Goal: Navigation & Orientation: Find specific page/section

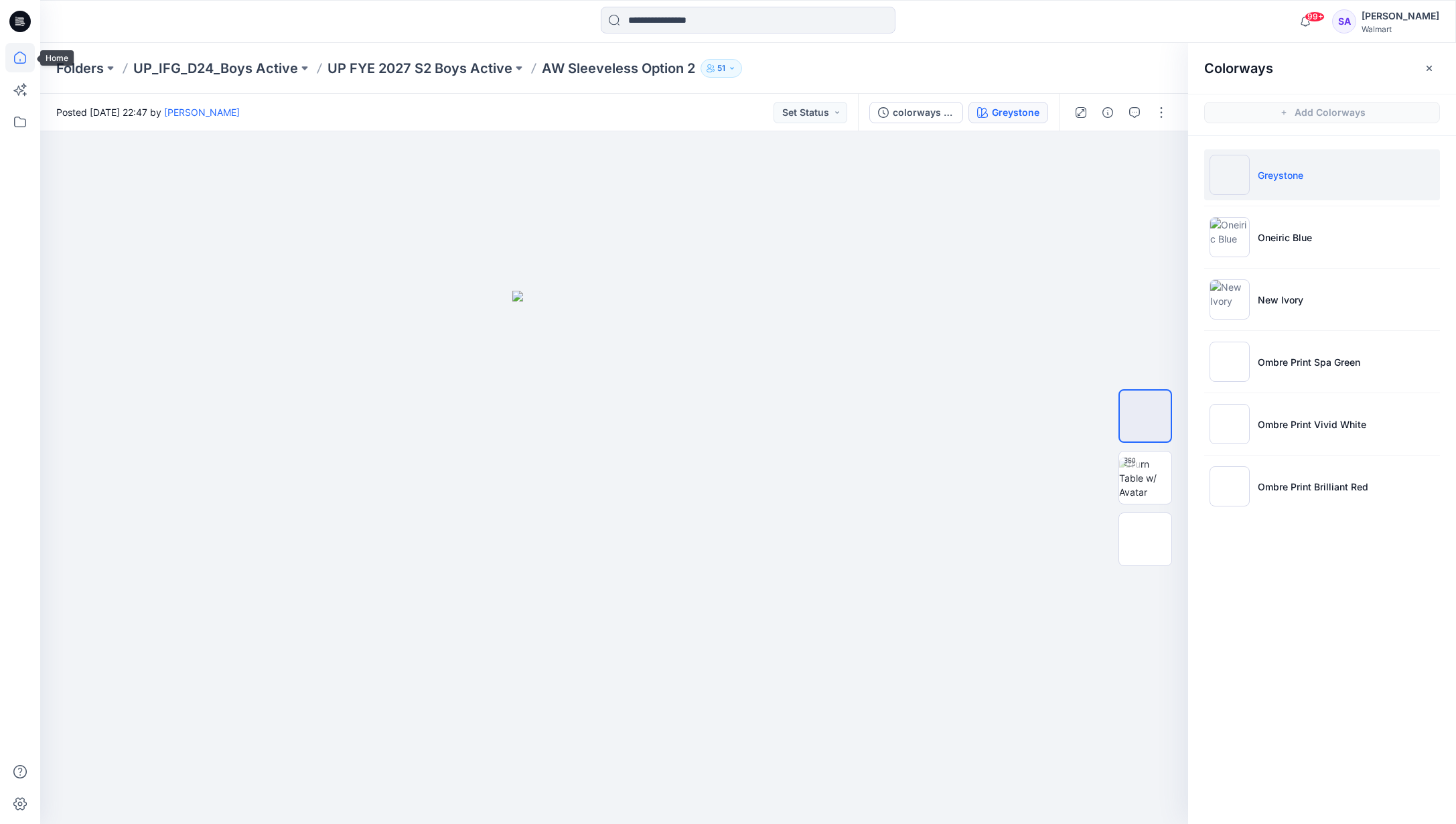
click at [23, 61] on icon at bounding box center [20, 57] width 29 height 29
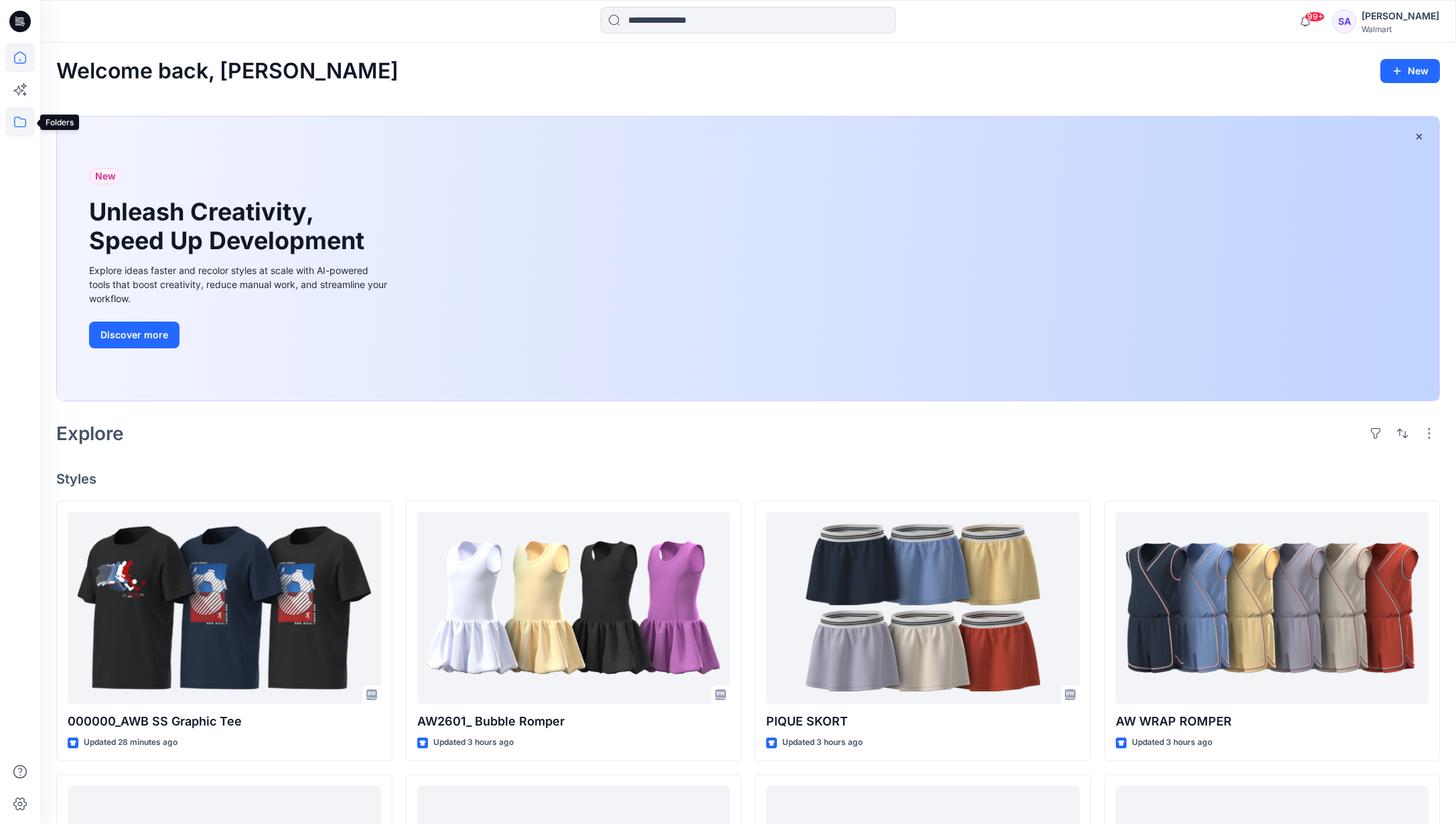
click at [26, 127] on icon at bounding box center [20, 122] width 29 height 29
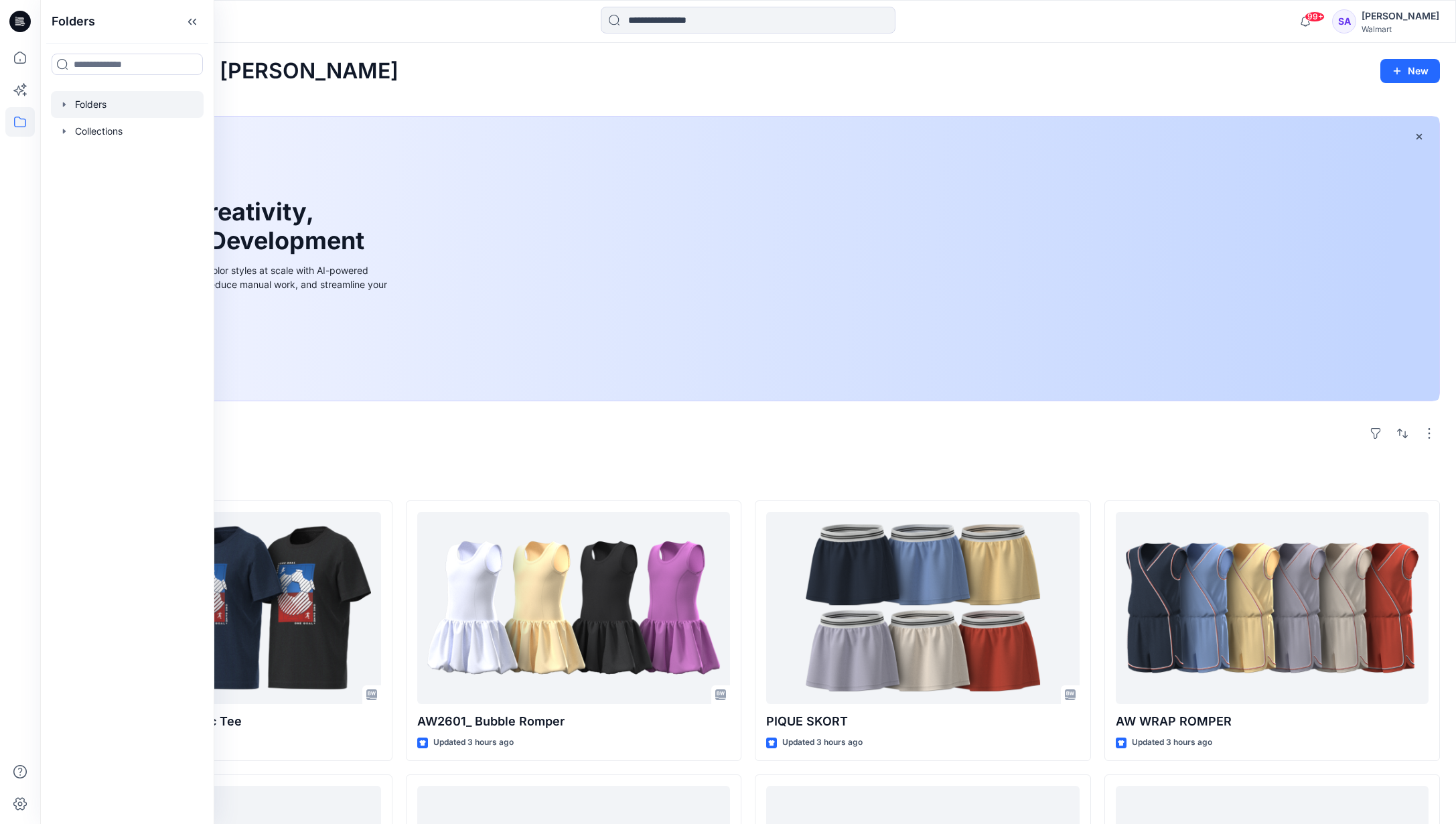
click at [61, 98] on div at bounding box center [127, 105] width 153 height 27
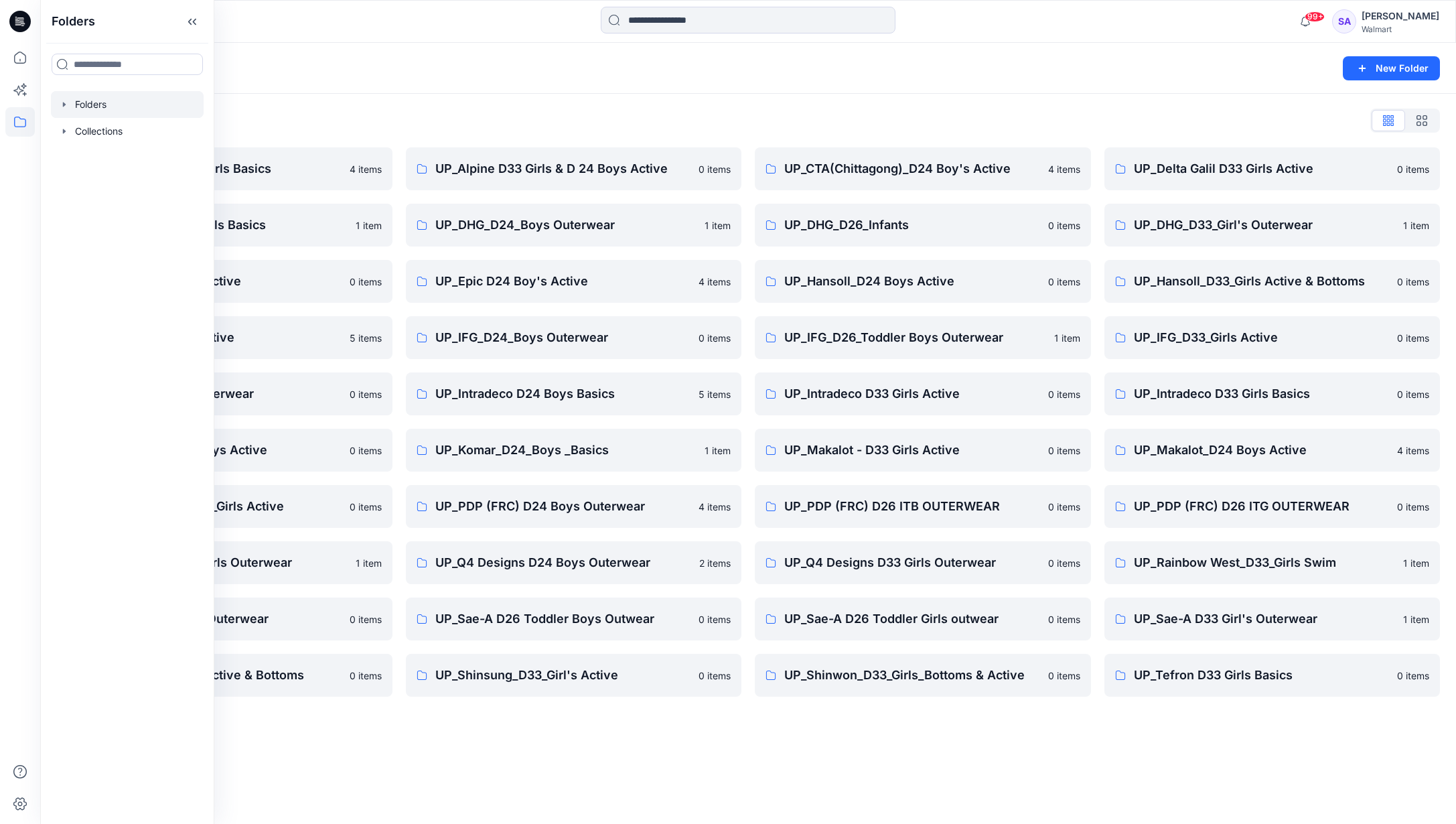
click at [376, 125] on div "Folders List" at bounding box center [748, 120] width 1383 height 22
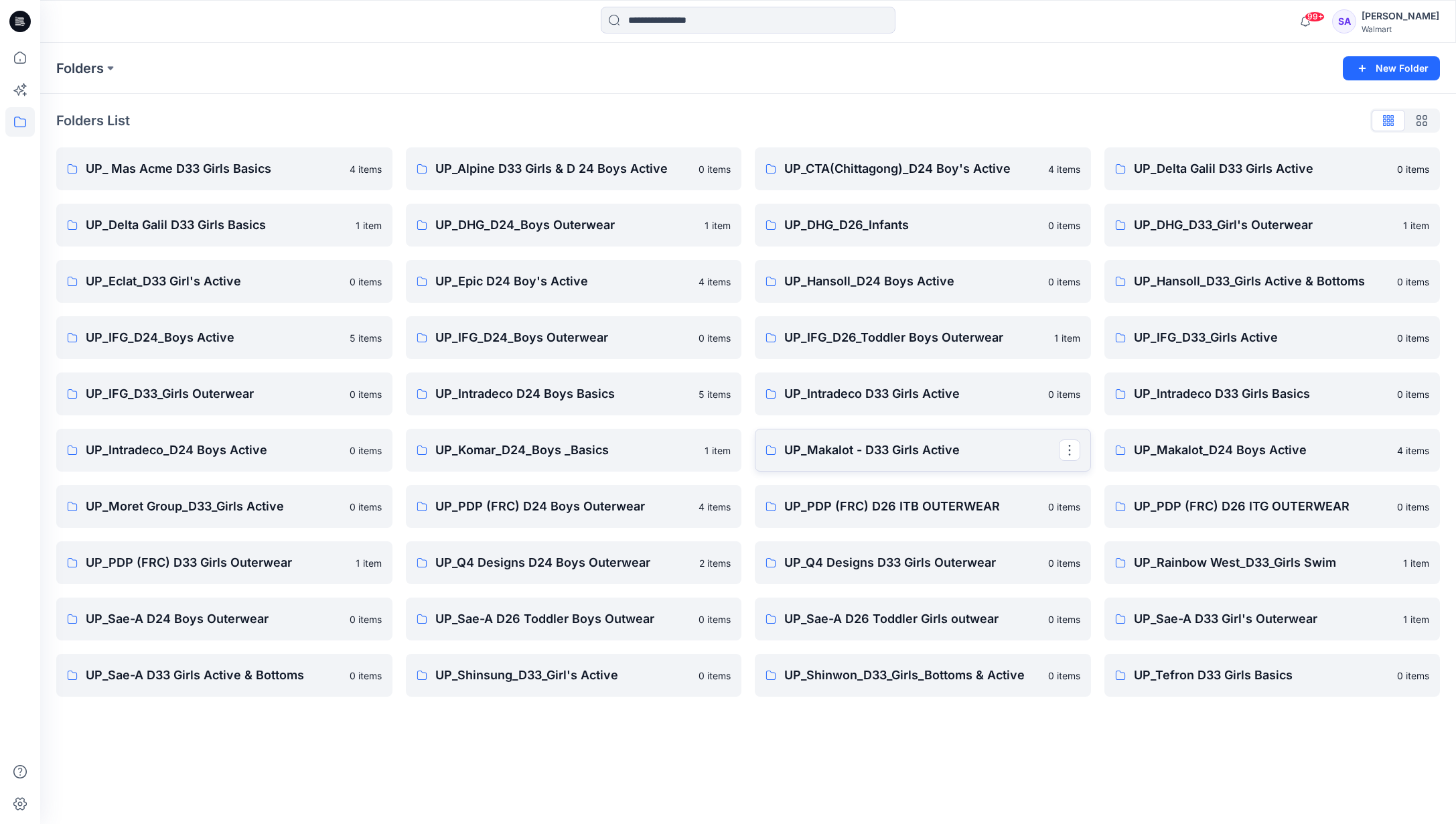
click at [881, 444] on p "UP_Makalot - D33 Girls Active" at bounding box center [922, 450] width 275 height 19
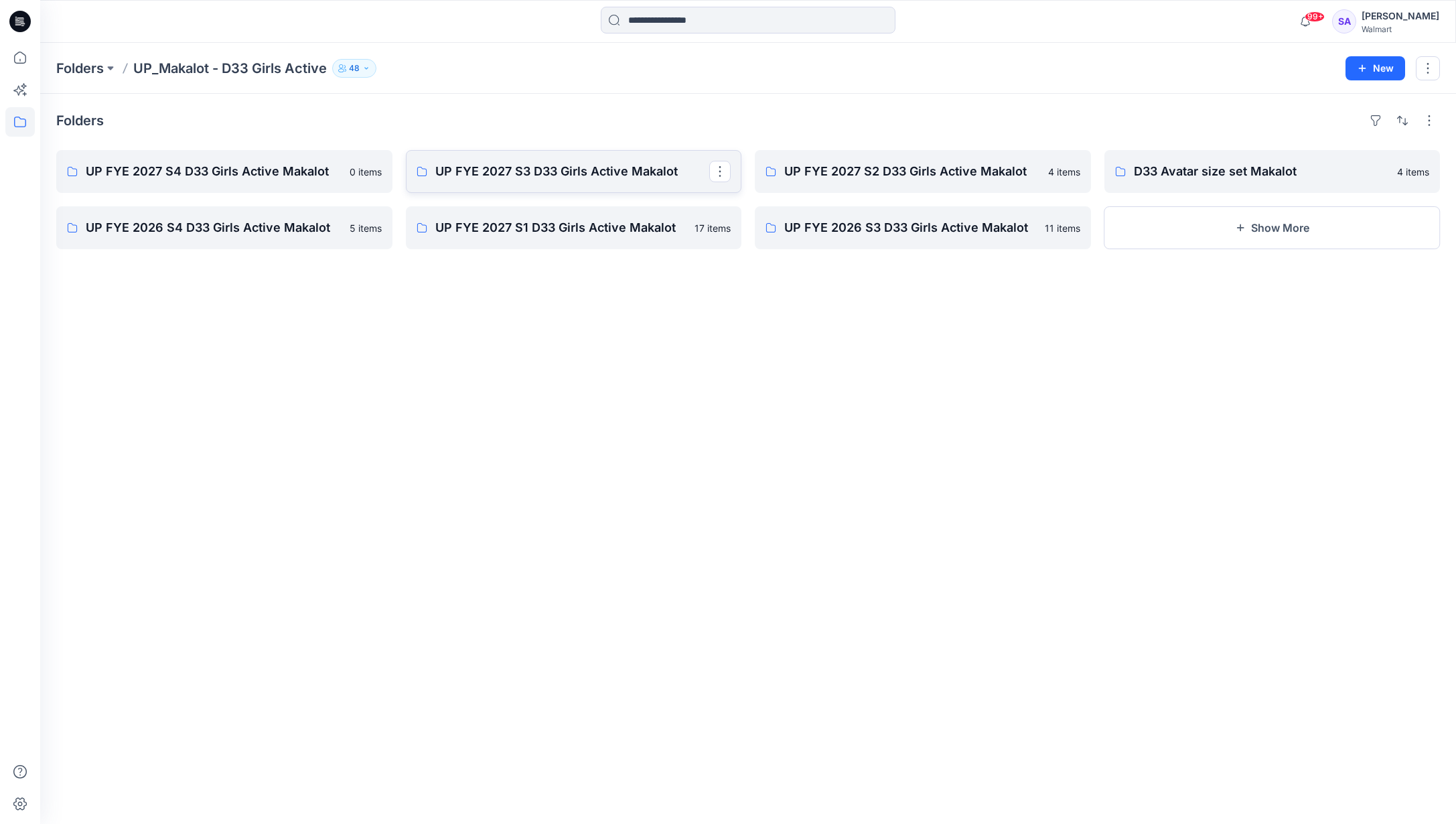
click at [557, 182] on link "UP FYE 2027 S3 D33 Girls Active Makalot" at bounding box center [574, 171] width 336 height 43
click at [906, 149] on div "Folders UP FYE 2027 S4 D33 Girls Active Makalot 0 items UP FYE 2026 S4 D33 Girl…" at bounding box center [748, 458] width 1416 height 731
click at [902, 177] on p "UP FYE 2027 S2 D33 Girls Active Makalot" at bounding box center [922, 171] width 275 height 19
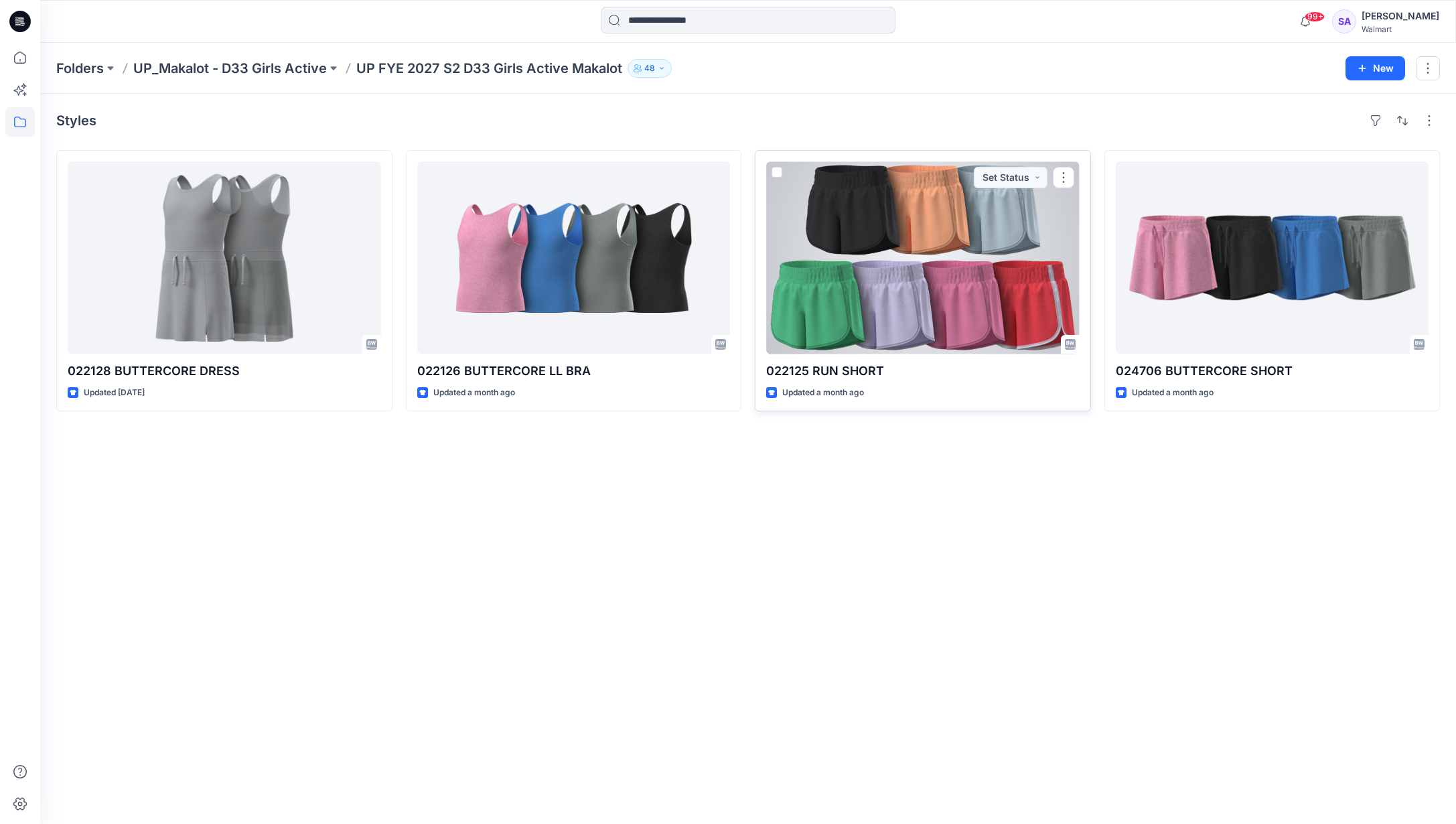
click at [986, 313] on div at bounding box center [923, 257] width 313 height 193
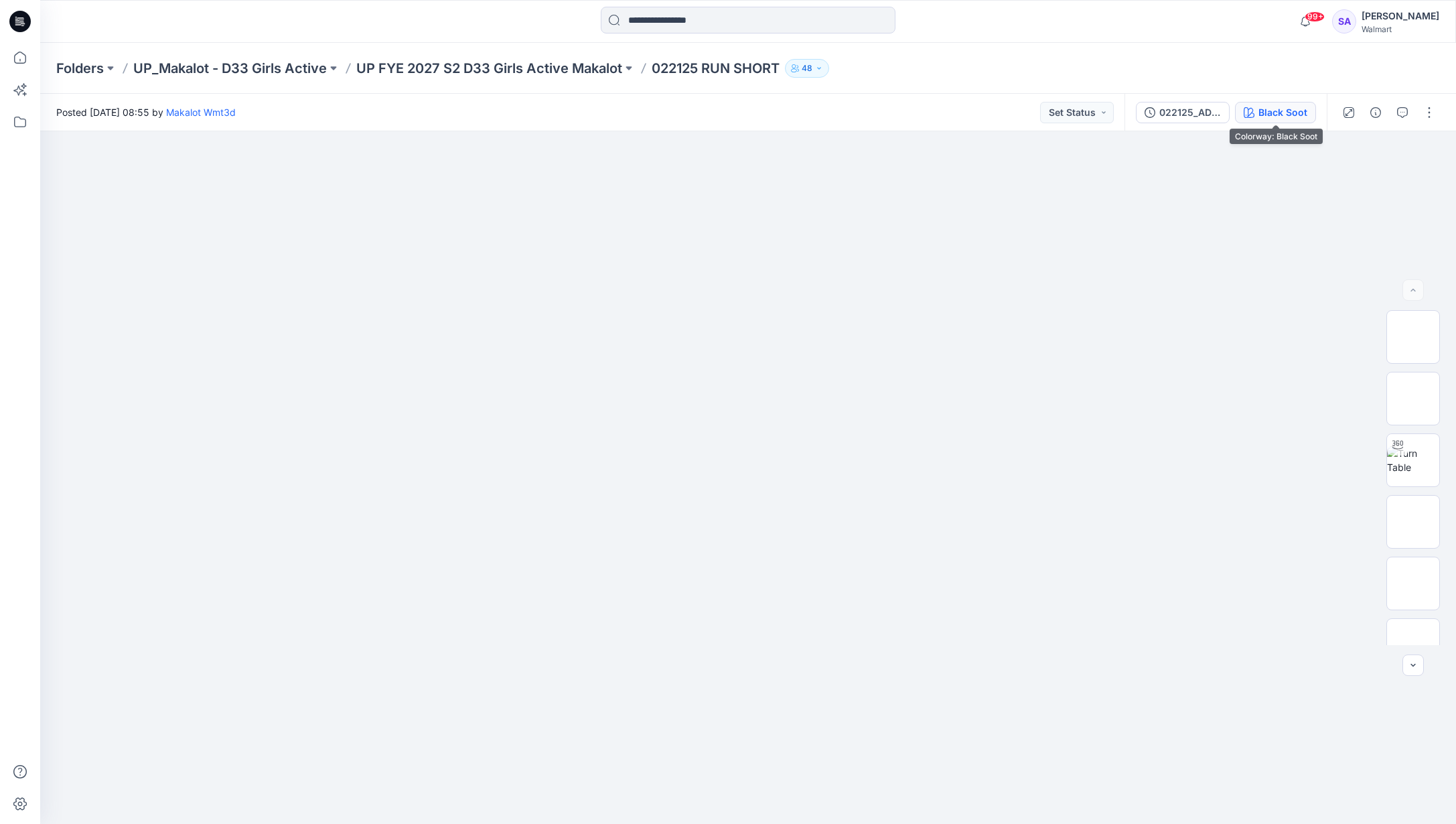
click at [1280, 110] on div "Black Soot" at bounding box center [1282, 112] width 49 height 15
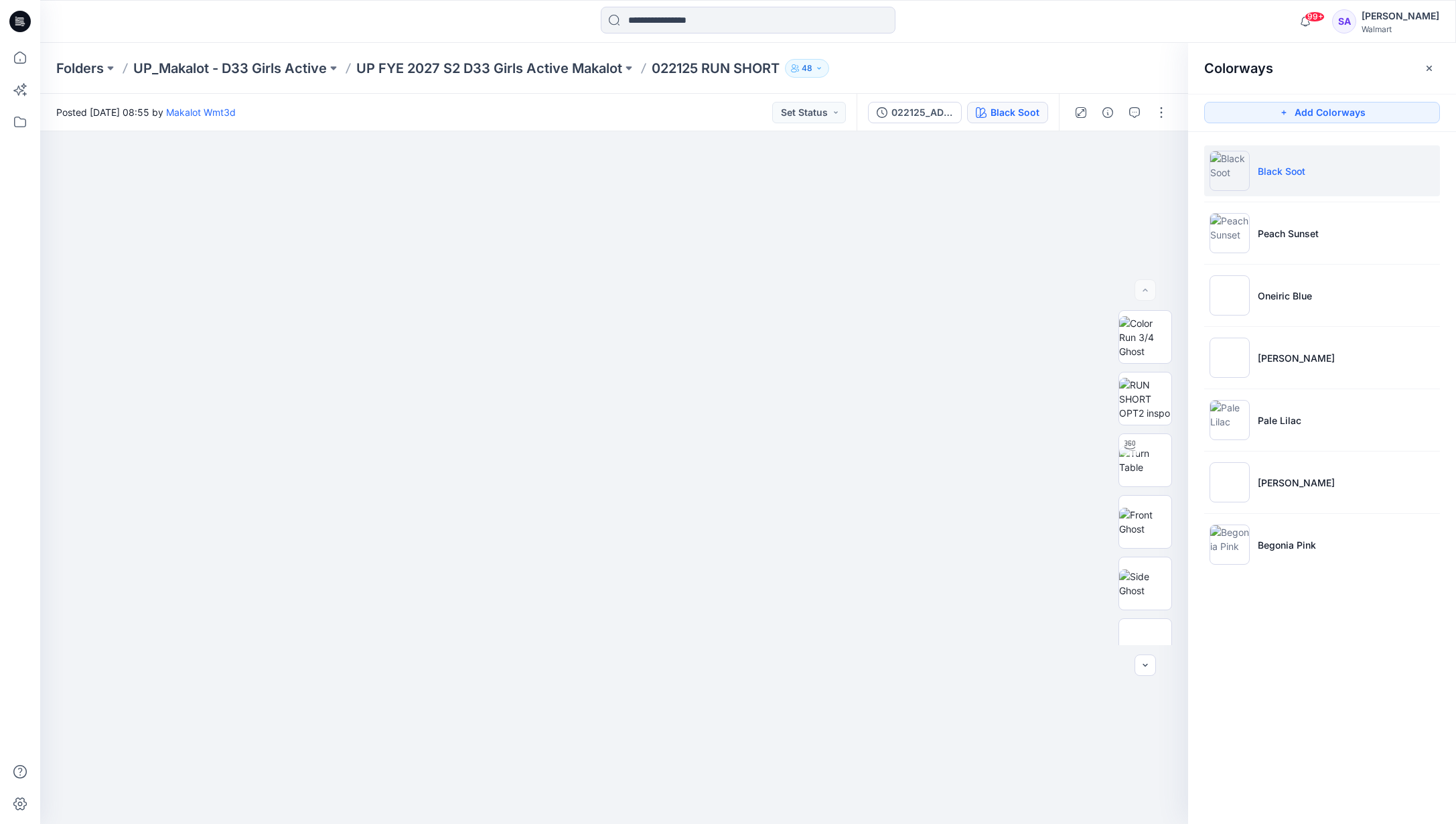
click at [1264, 179] on li "Black Soot" at bounding box center [1322, 170] width 236 height 51
click at [1274, 286] on li "Oneiric Blue" at bounding box center [1322, 295] width 236 height 51
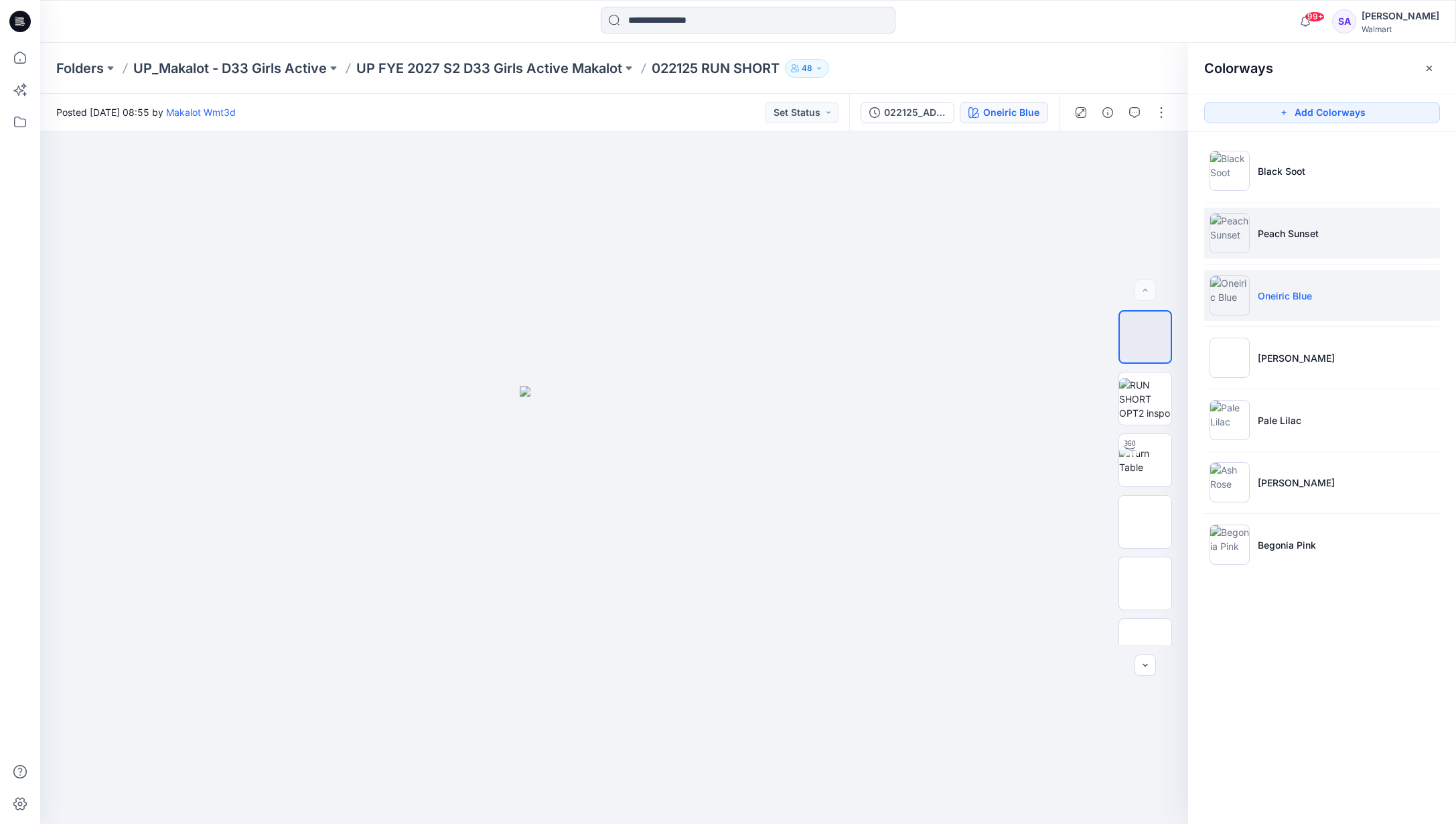
click at [1291, 229] on p "Peach Sunset" at bounding box center [1287, 234] width 61 height 14
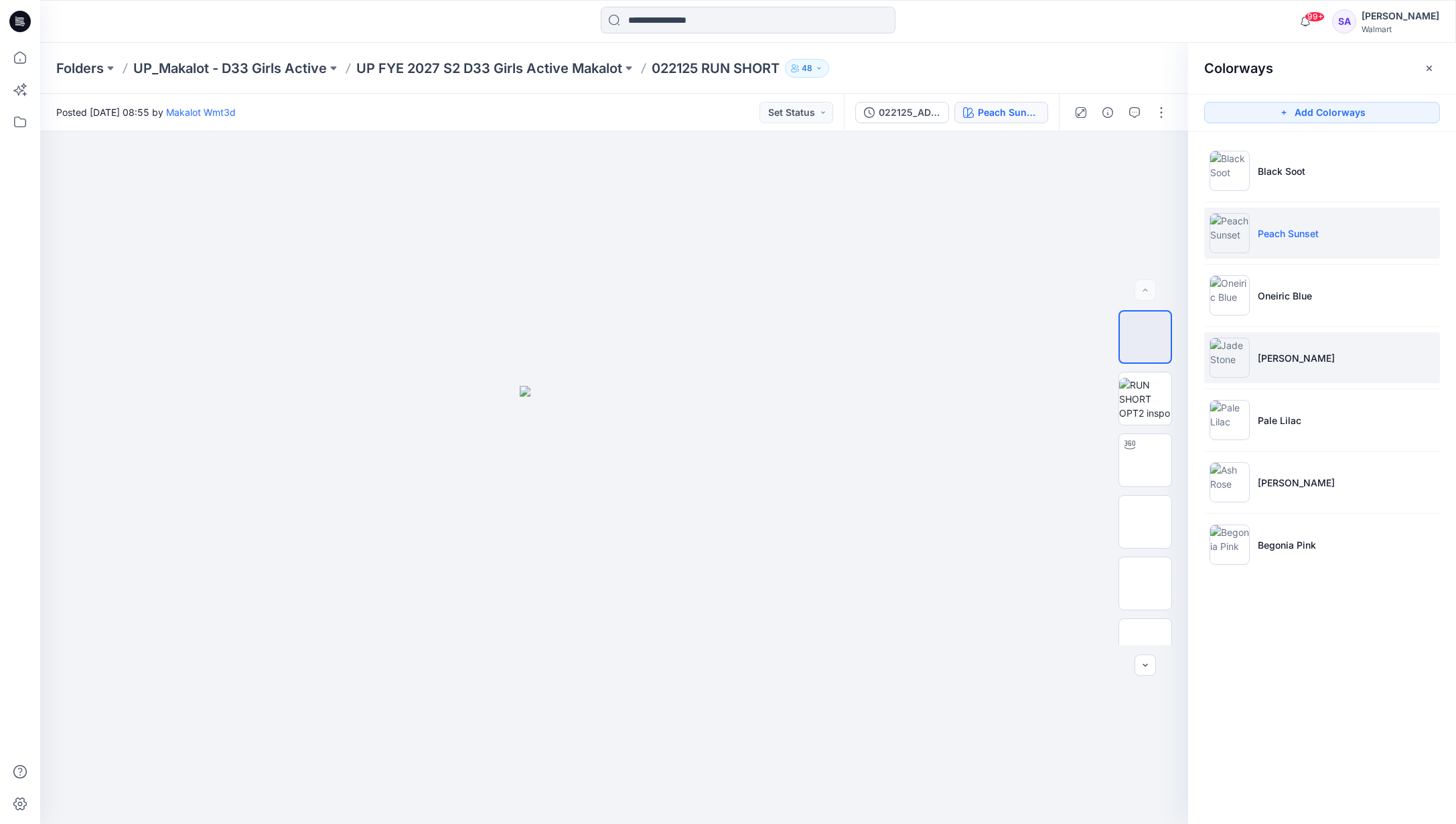
click at [1262, 360] on p "[PERSON_NAME]" at bounding box center [1296, 358] width 77 height 14
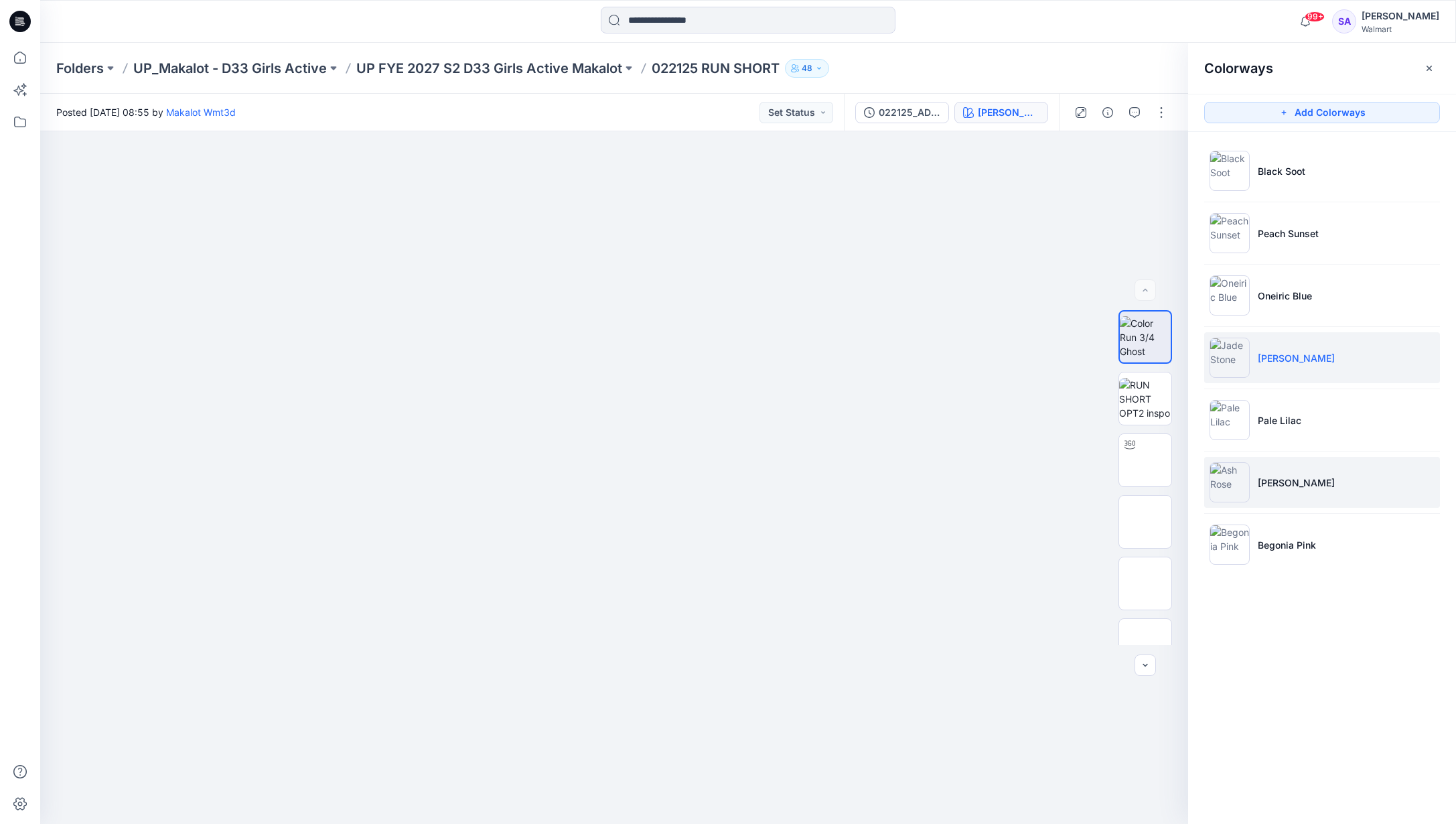
click at [1258, 491] on li "[PERSON_NAME]" at bounding box center [1322, 482] width 236 height 51
